Goal: Communication & Community: Share content

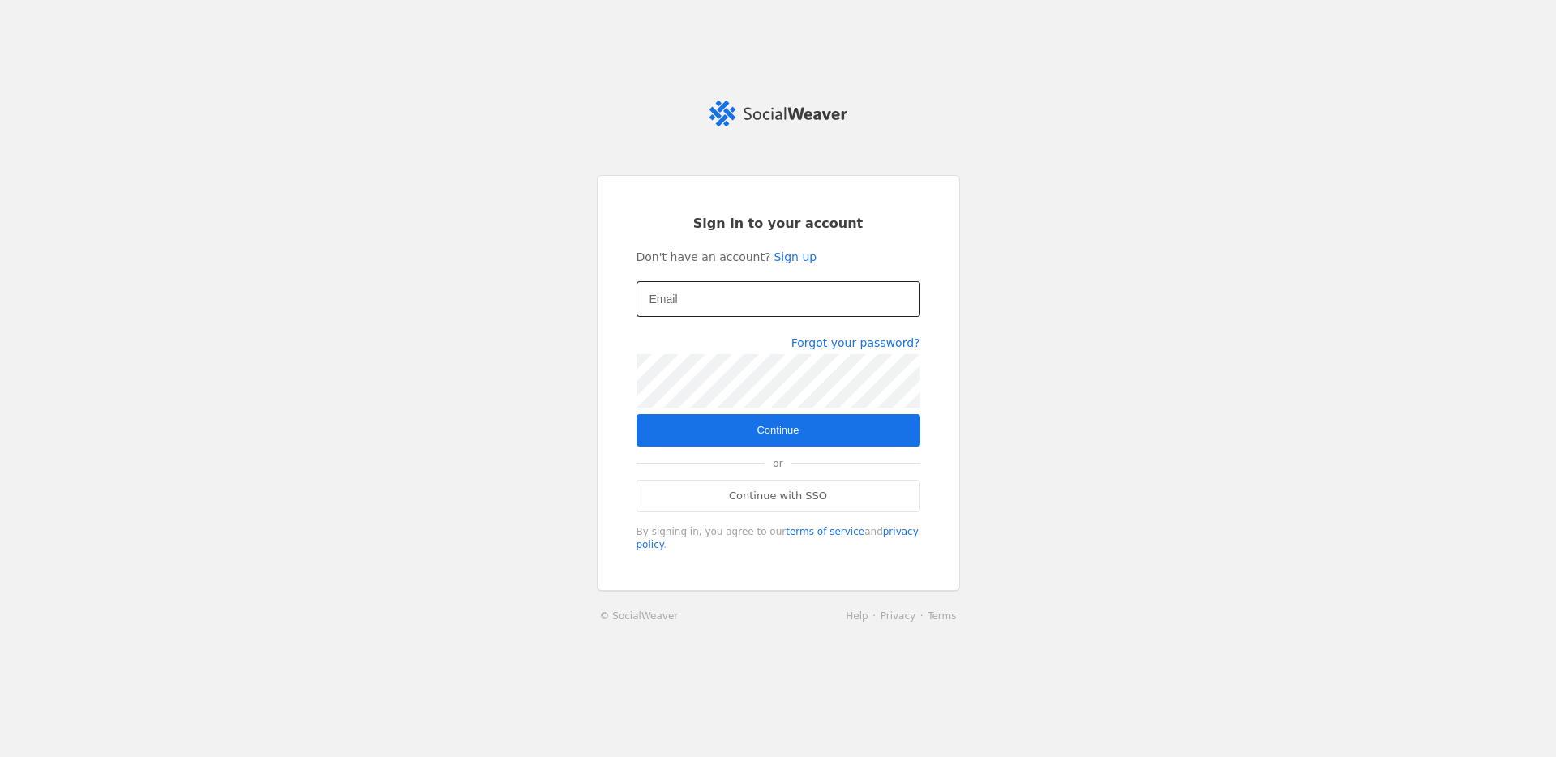
drag, startPoint x: 707, startPoint y: 328, endPoint x: 691, endPoint y: 304, distance: 28.8
click at [706, 325] on div at bounding box center [778, 326] width 284 height 18
click at [689, 302] on input "Email" at bounding box center [778, 298] width 258 height 19
type input "[EMAIL_ADDRESS][DOMAIN_NAME]"
click at [814, 431] on span "submit" at bounding box center [778, 430] width 284 height 32
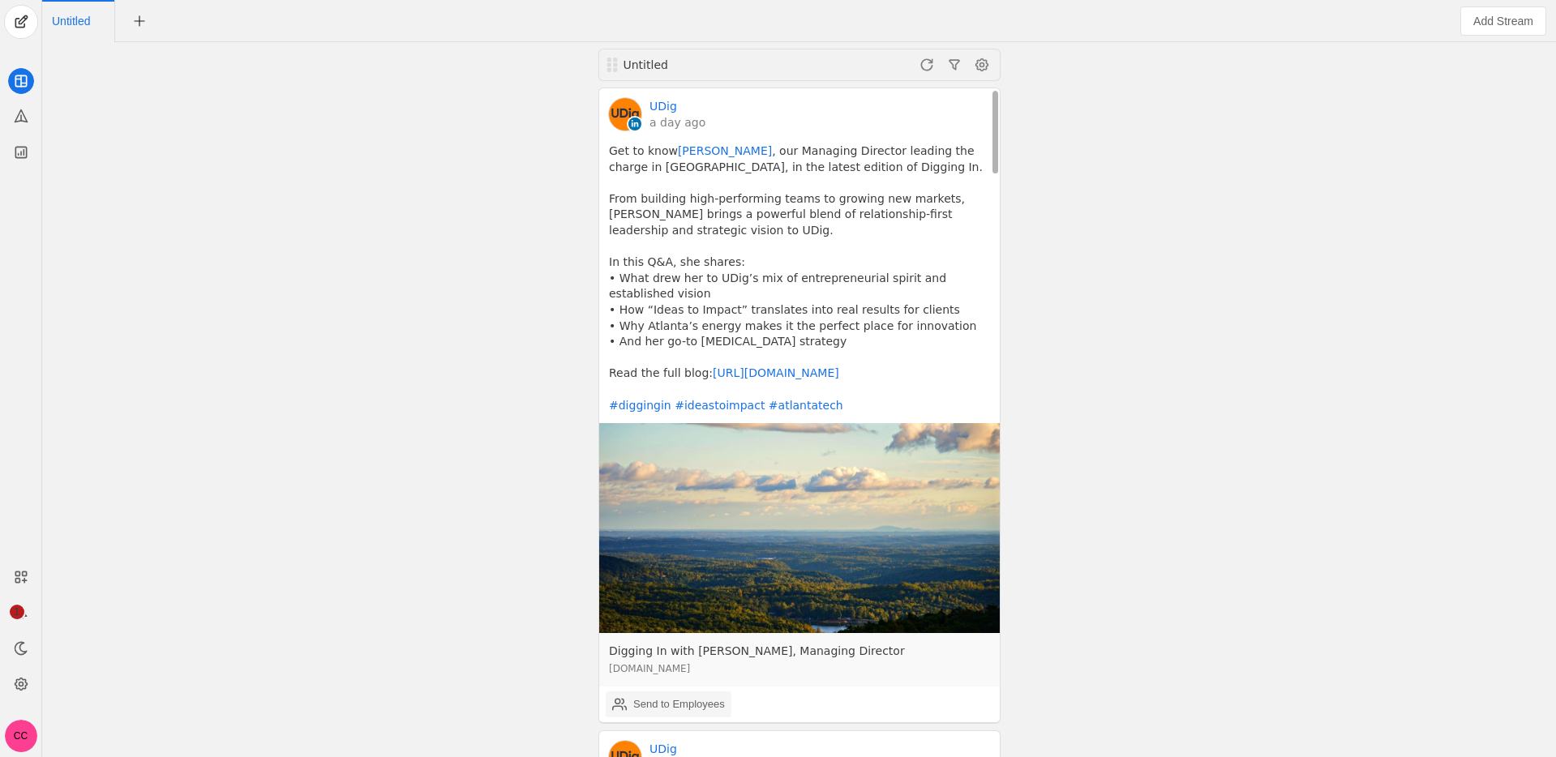
click at [691, 709] on div "Send to Employees" at bounding box center [679, 704] width 92 height 16
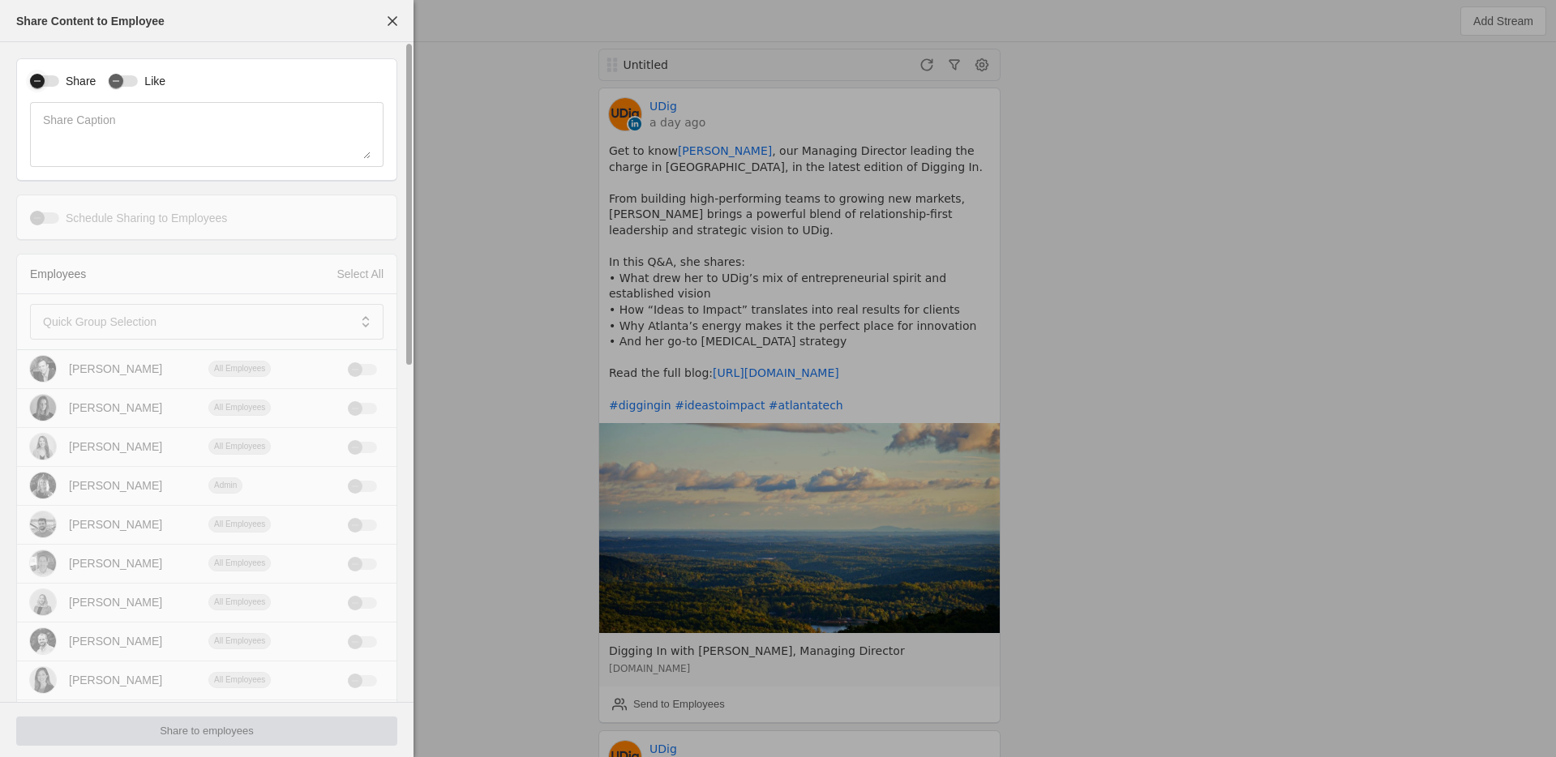
click at [41, 80] on icon "button" at bounding box center [37, 81] width 10 height 10
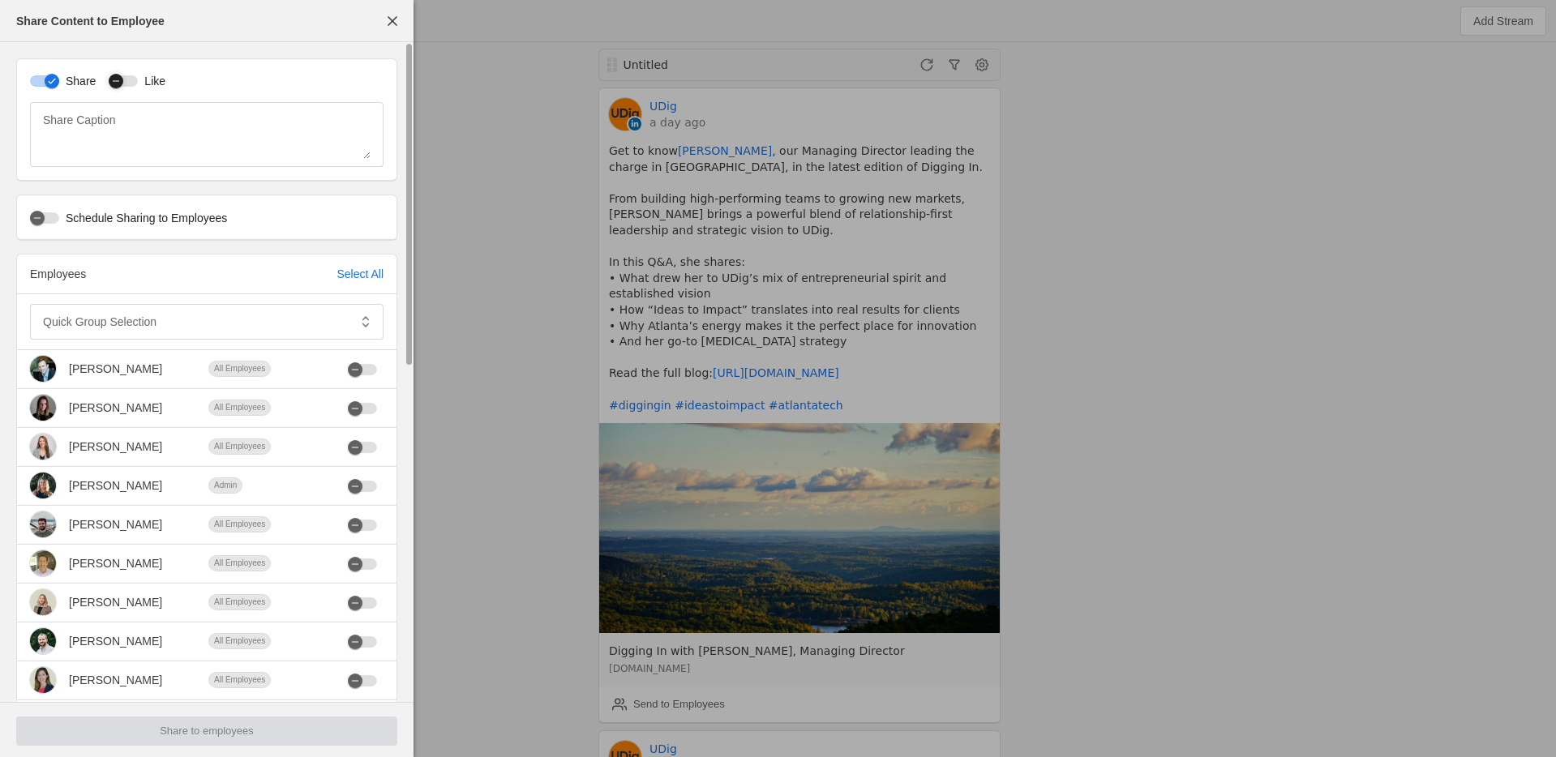
click at [120, 81] on icon "button" at bounding box center [116, 81] width 10 height 10
click at [117, 314] on mat-label "Quick Group Selection" at bounding box center [99, 321] width 113 height 19
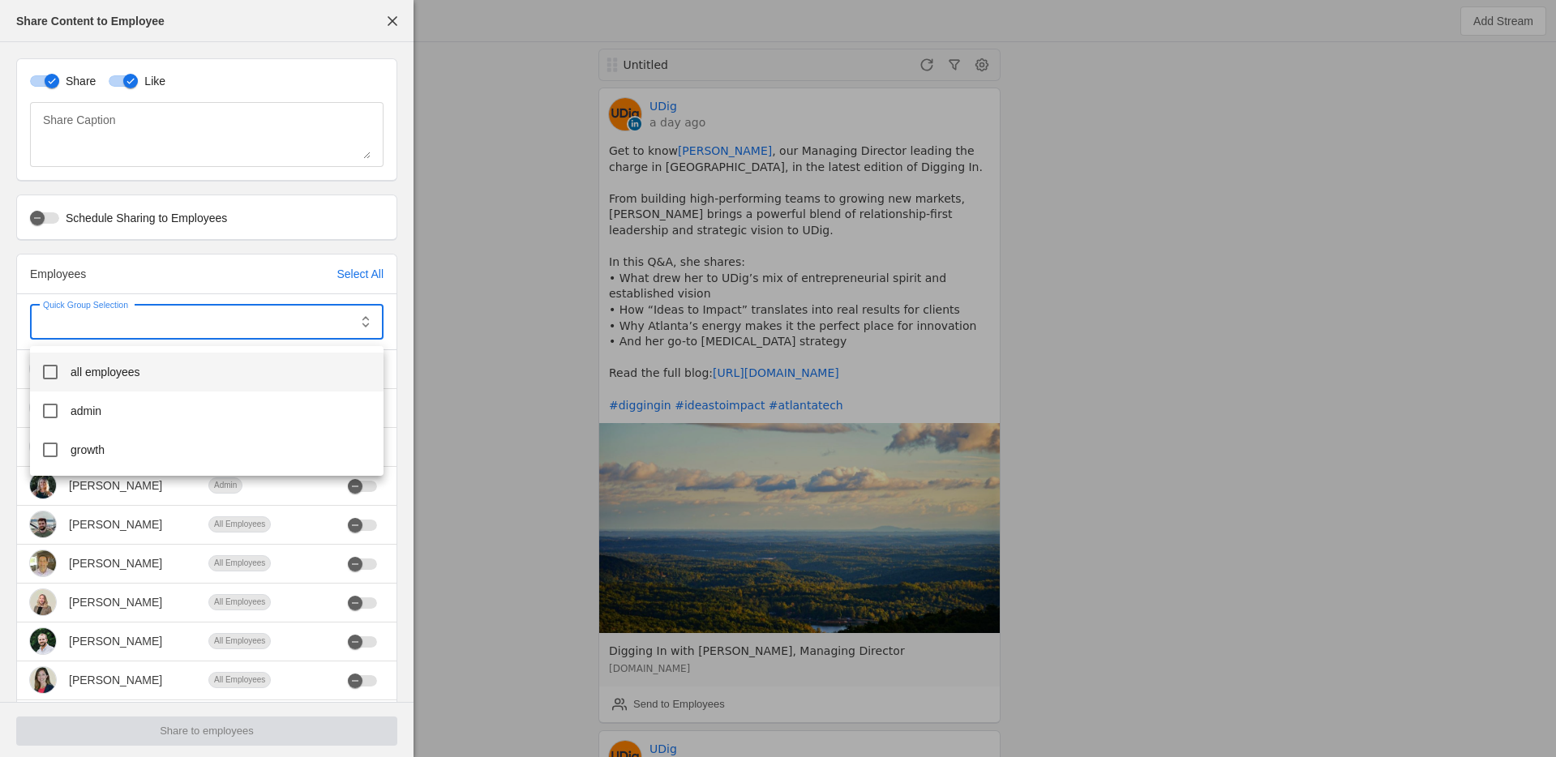
click at [129, 381] on mat-option "all employees" at bounding box center [206, 372] width 353 height 39
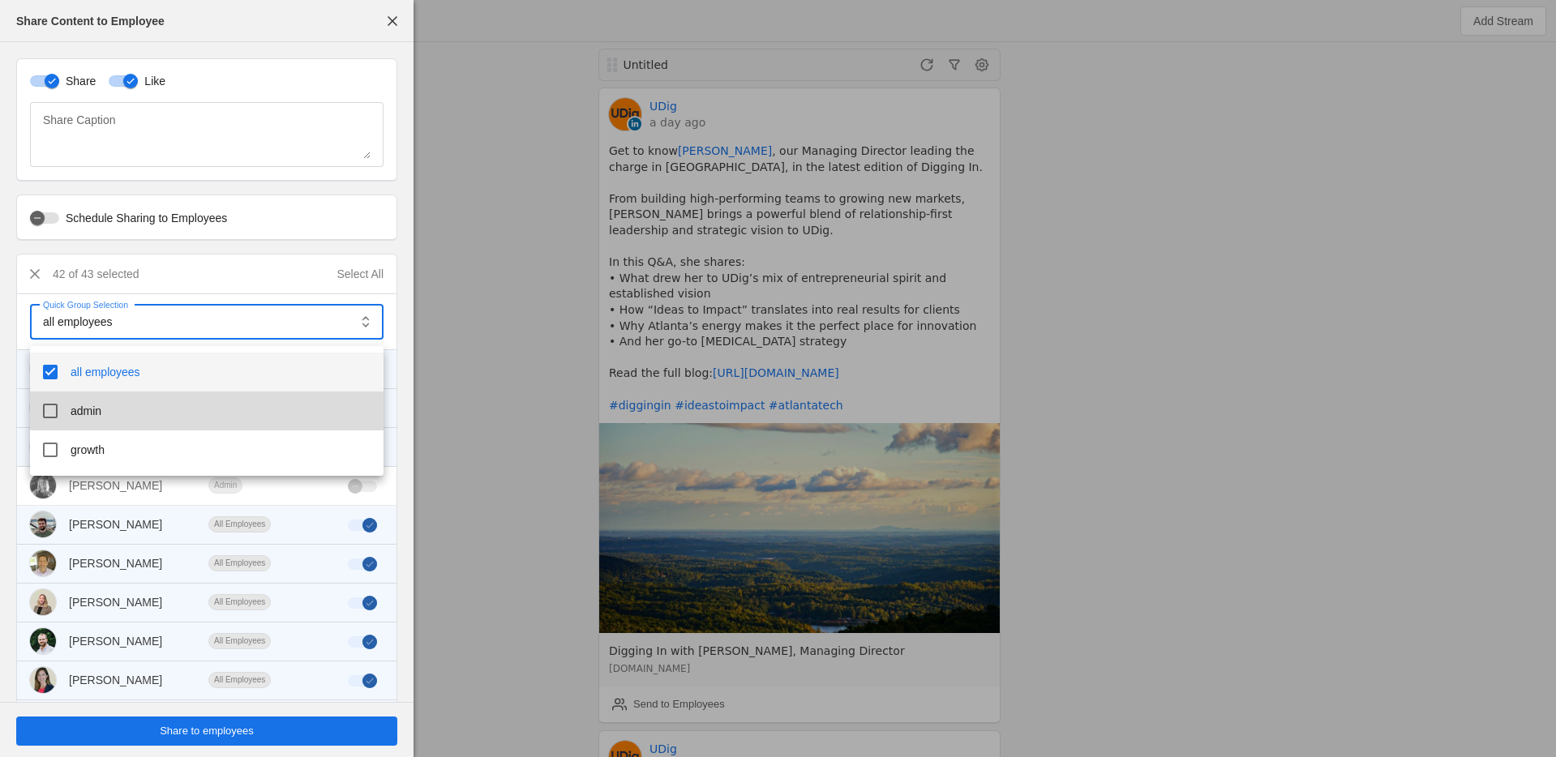
click at [117, 413] on mat-option "admin" at bounding box center [206, 411] width 353 height 39
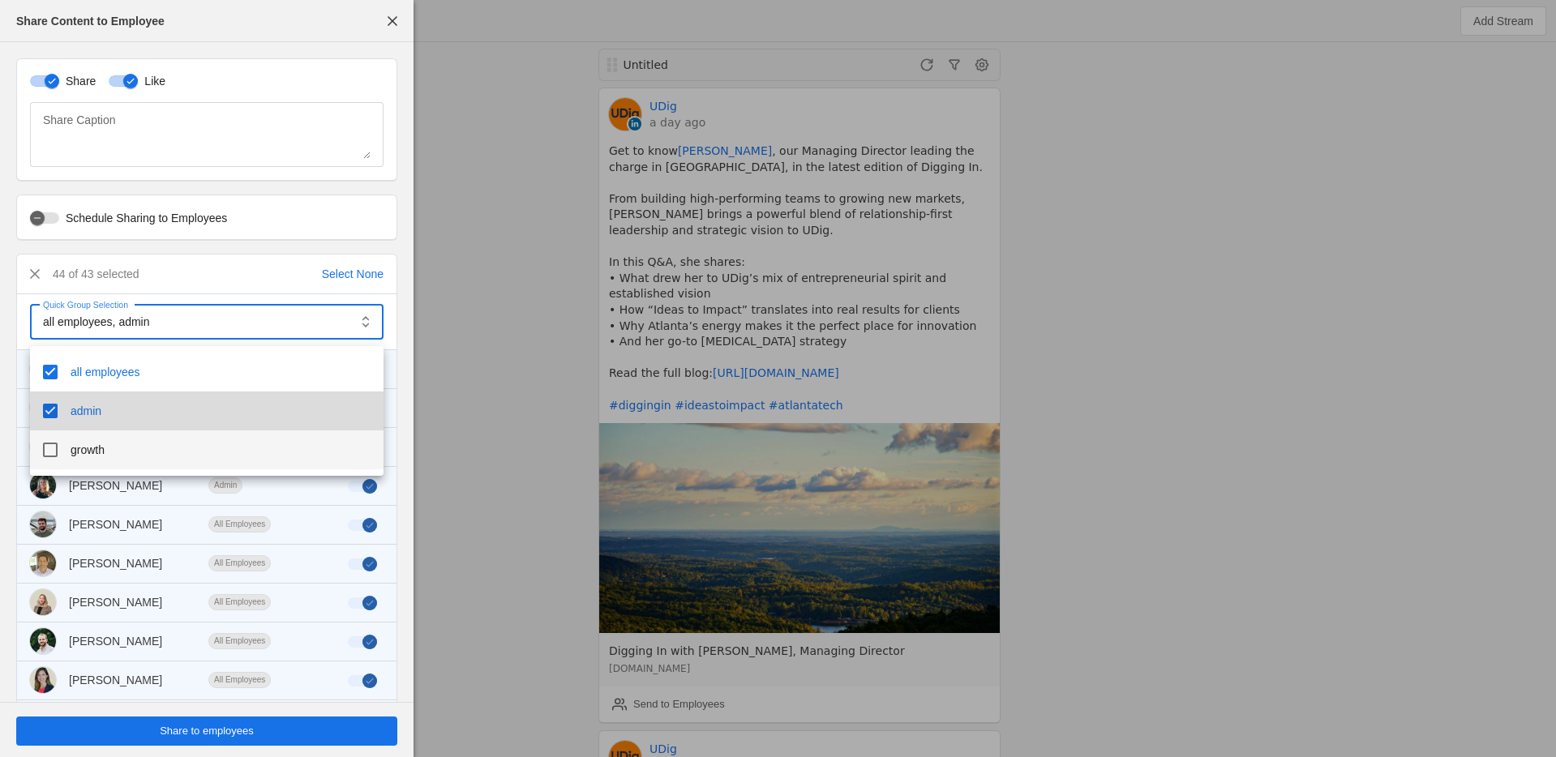
click at [89, 451] on span "growth" at bounding box center [88, 450] width 34 height 16
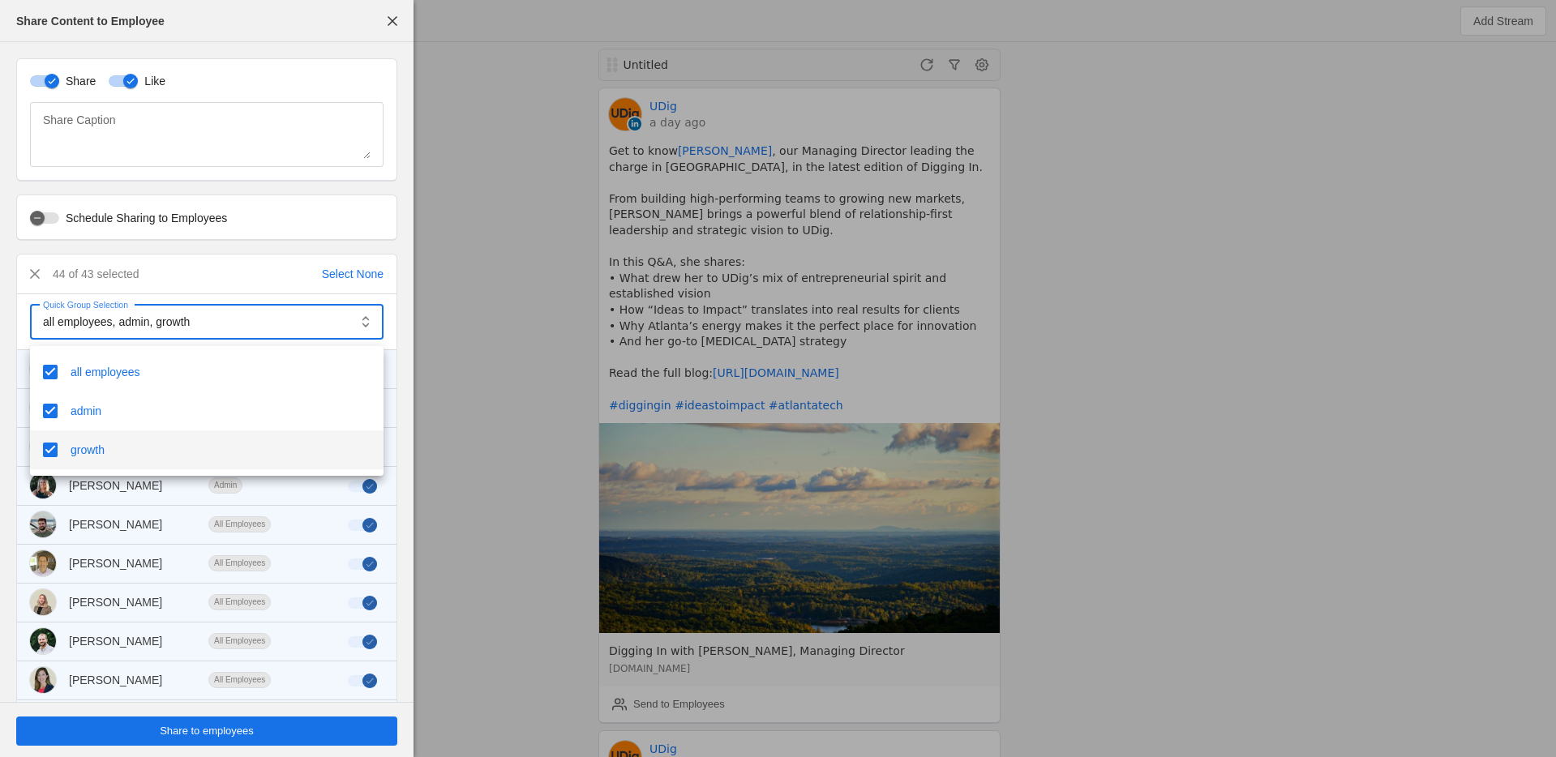
click at [3, 355] on div at bounding box center [778, 378] width 1556 height 757
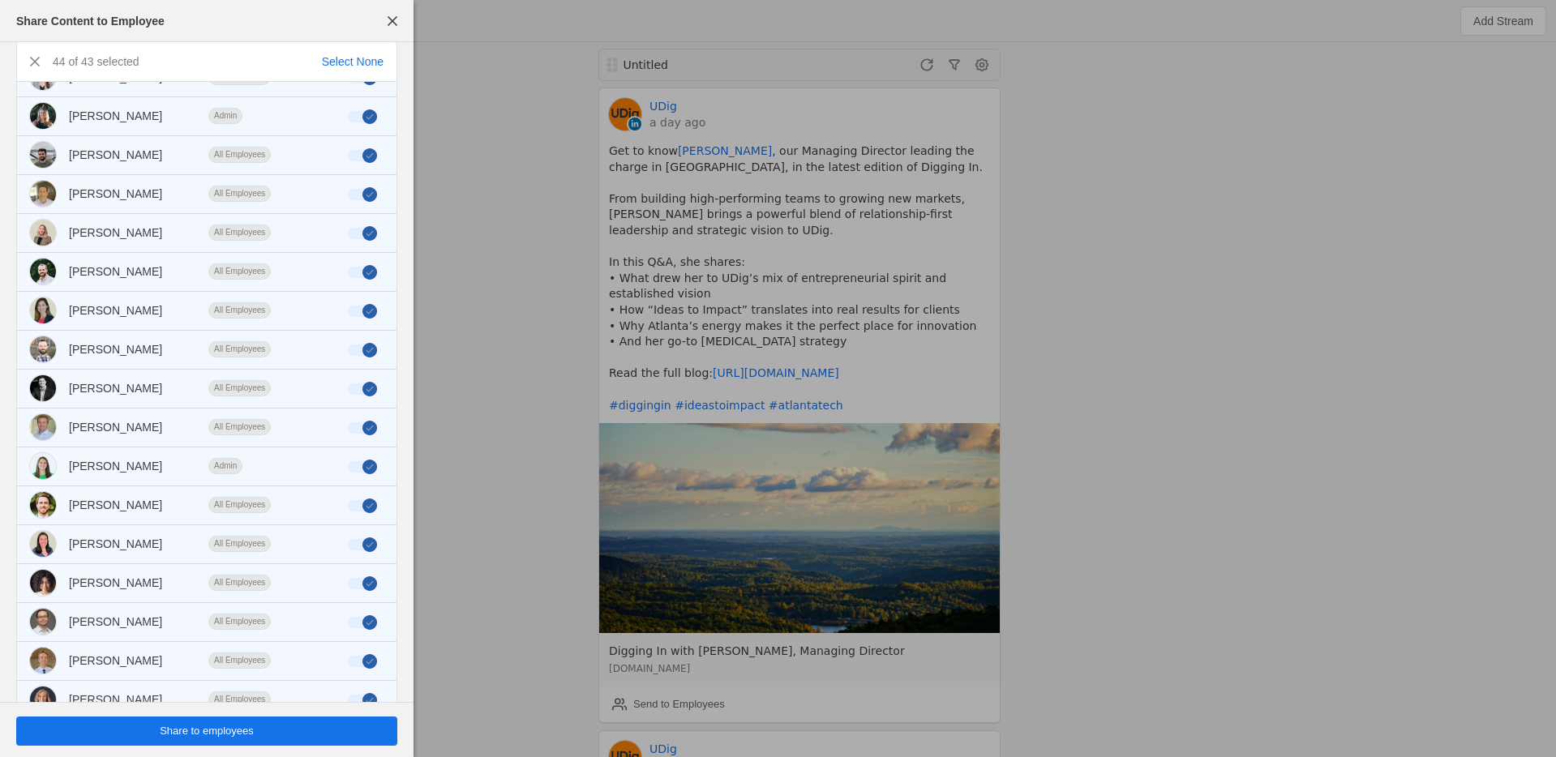
scroll to position [372, 0]
click at [271, 730] on span "undefined" at bounding box center [206, 731] width 381 height 29
